Goal: Task Accomplishment & Management: Manage account settings

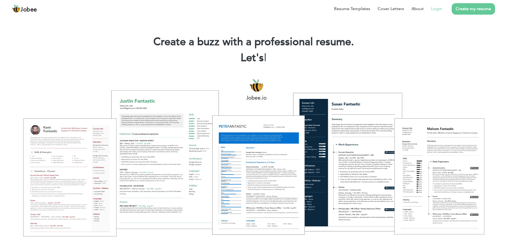
click at [440, 8] on link "Login" at bounding box center [437, 9] width 11 height 6
